Goal: Information Seeking & Learning: Learn about a topic

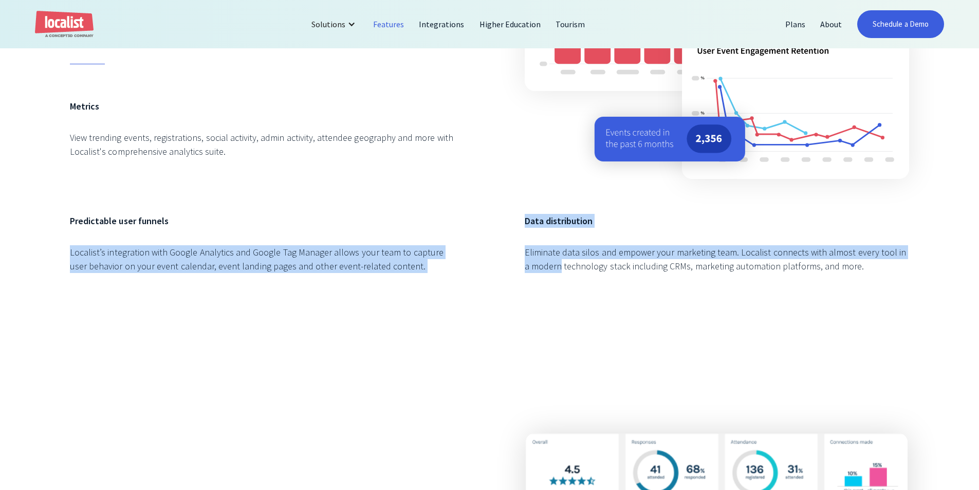
drag, startPoint x: 459, startPoint y: 232, endPoint x: 556, endPoint y: 294, distance: 115.4
click at [555, 294] on div "Event Performance Measure and multiply event success. Metrics View trending eve…" at bounding box center [489, 95] width 839 height 397
click at [556, 294] on div "Data distribution Eliminate data silos and empower your marketing team. Localis…" at bounding box center [717, 254] width 385 height 80
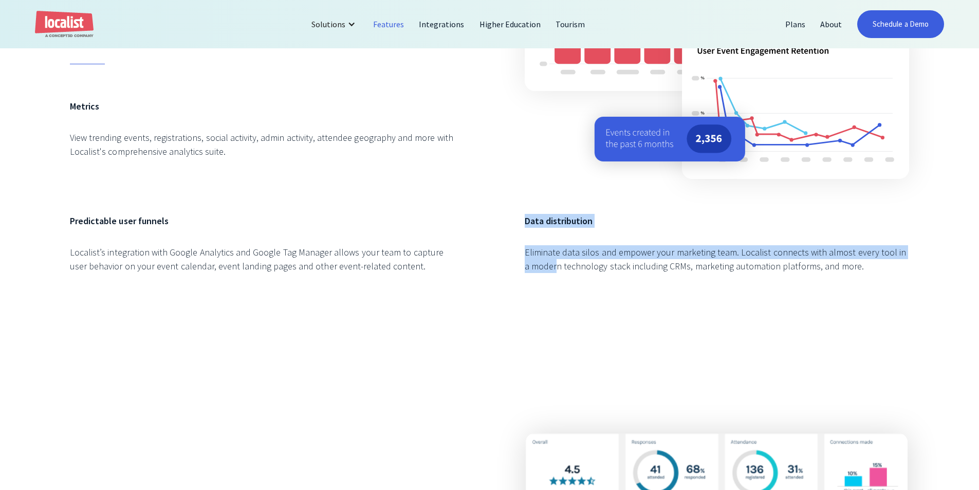
drag, startPoint x: 544, startPoint y: 285, endPoint x: 509, endPoint y: 214, distance: 78.6
click at [509, 214] on div "Event Performance Measure and multiply event success. Metrics View trending eve…" at bounding box center [489, 95] width 839 height 397
drag, startPoint x: 509, startPoint y: 214, endPoint x: 568, endPoint y: 283, distance: 90.4
click at [568, 283] on div "Event Performance Measure and multiply event success. Metrics View trending eve…" at bounding box center [489, 95] width 839 height 397
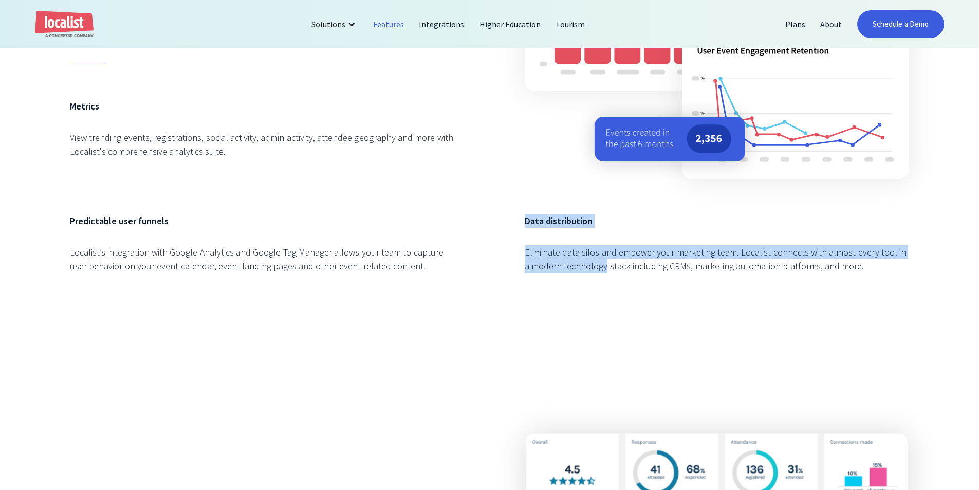
click at [568, 289] on div "Data distribution Eliminate data silos and empower your marketing team. Localis…" at bounding box center [717, 254] width 385 height 80
drag, startPoint x: 568, startPoint y: 289, endPoint x: 513, endPoint y: 236, distance: 76.7
click at [514, 236] on div "Event Performance Measure and multiply event success. Metrics View trending eve…" at bounding box center [489, 95] width 839 height 397
click at [511, 235] on div "Event Performance Measure and multiply event success. Metrics View trending eve…" at bounding box center [489, 95] width 839 height 397
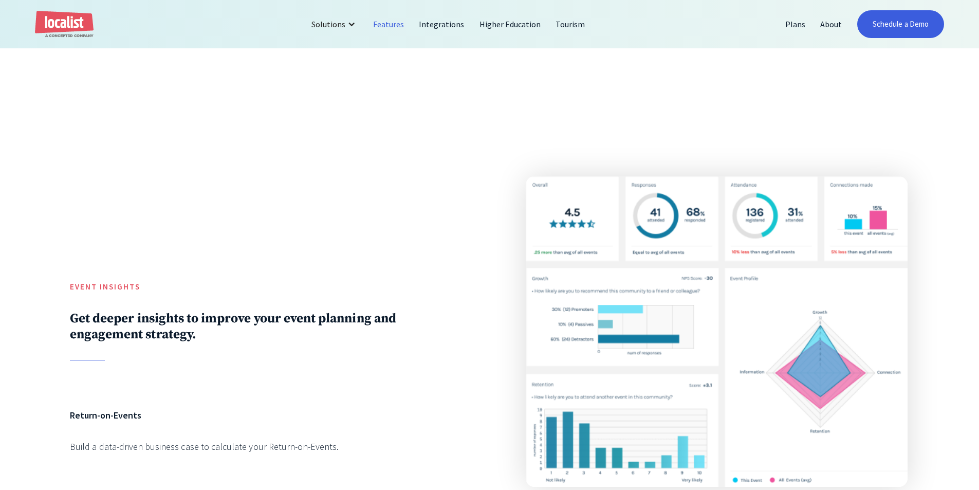
click at [470, 228] on div "Event INSIGHTS Get deeper insights to improve your event planning and engagemen…" at bounding box center [489, 388] width 839 height 425
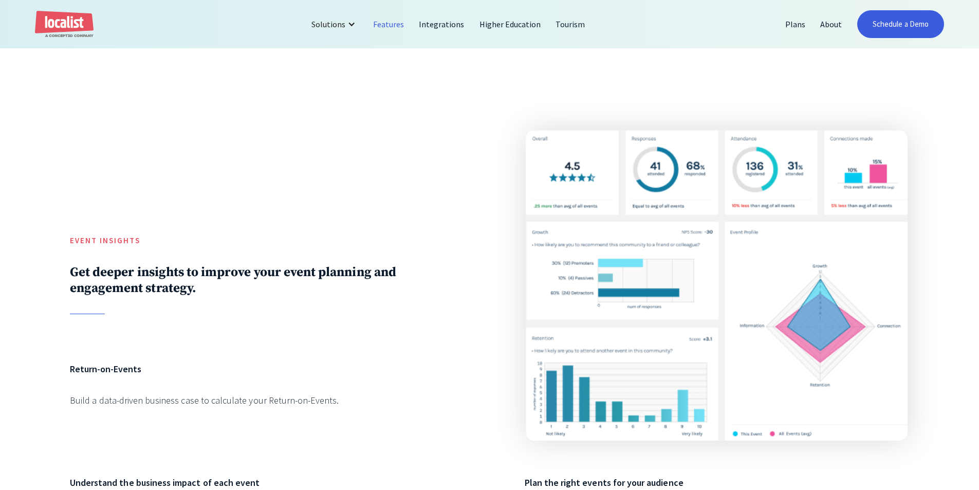
scroll to position [2313, 0]
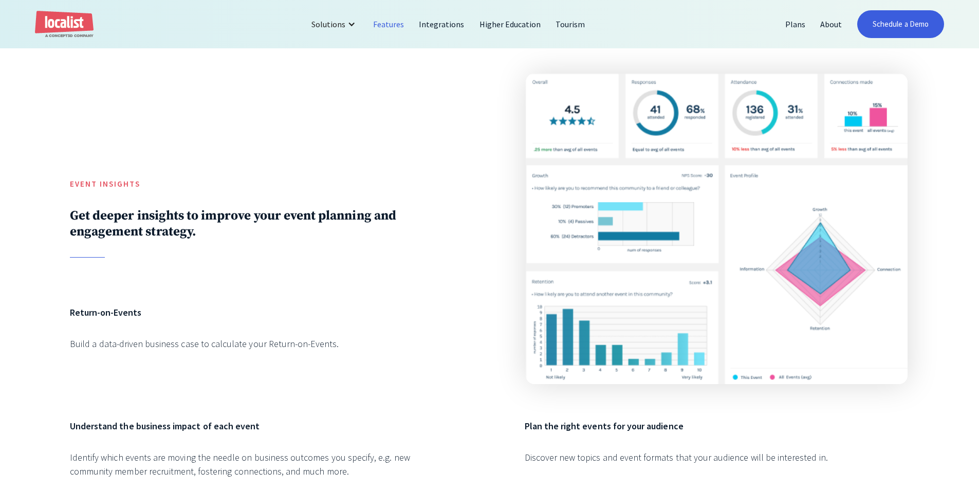
drag, startPoint x: 418, startPoint y: 213, endPoint x: 362, endPoint y: 246, distance: 64.5
click at [417, 214] on div "Event INSIGHTS Get deeper insights to improve your event planning and engagemen…" at bounding box center [262, 172] width 385 height 197
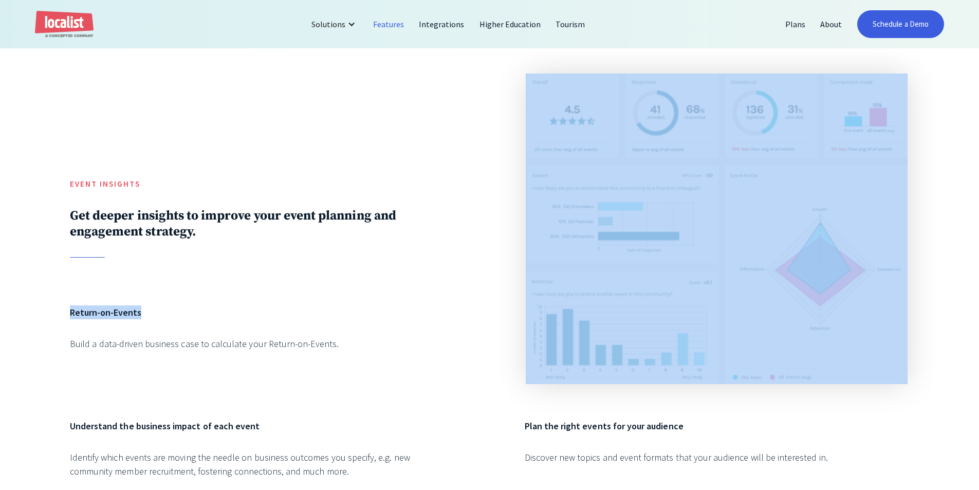
drag, startPoint x: 281, startPoint y: 290, endPoint x: 268, endPoint y: 231, distance: 61.1
click at [270, 242] on div "Event INSIGHTS Get deeper insights to improve your event planning and engagemen…" at bounding box center [489, 286] width 839 height 425
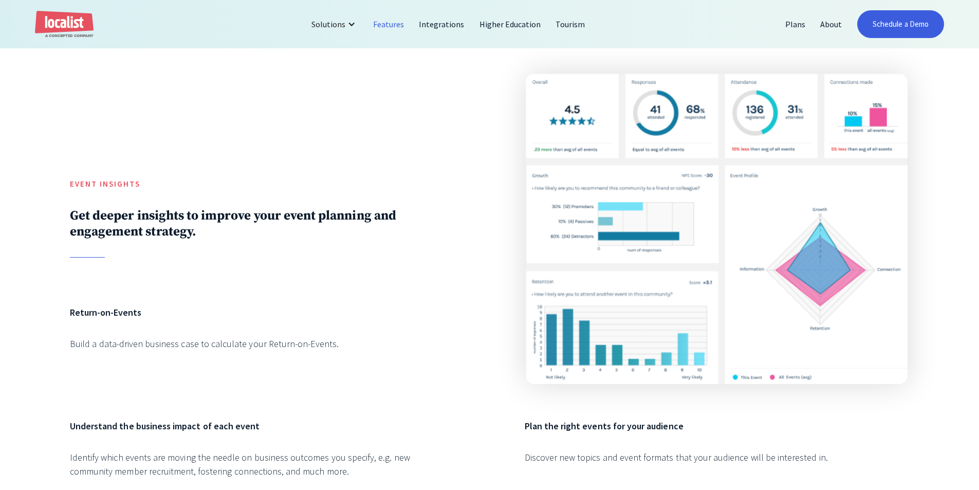
click at [268, 231] on h2 "Get deeper insights to improve your event planning and engagement strategy." at bounding box center [262, 224] width 385 height 32
